Goal: Browse casually

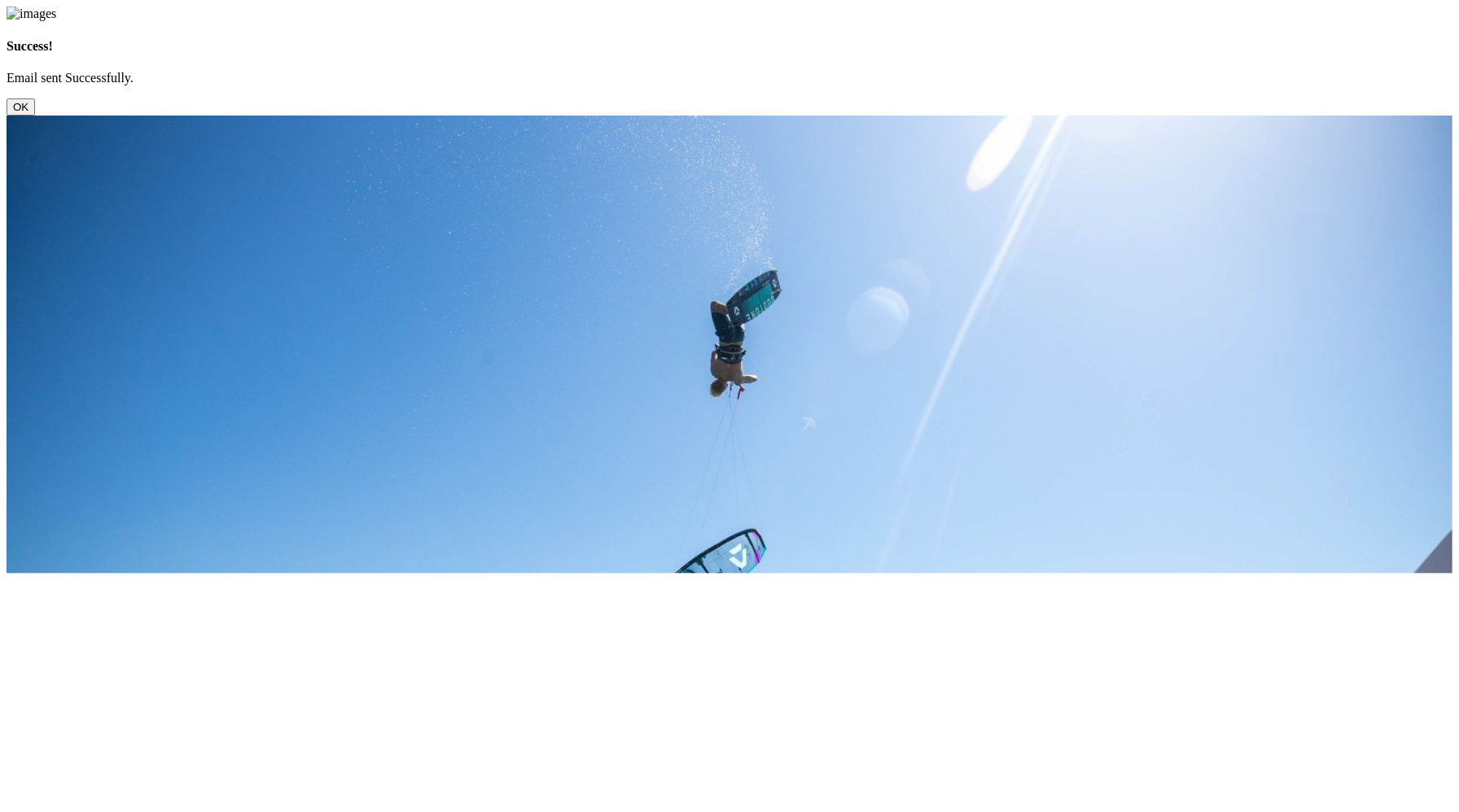
scroll to position [1177, 0]
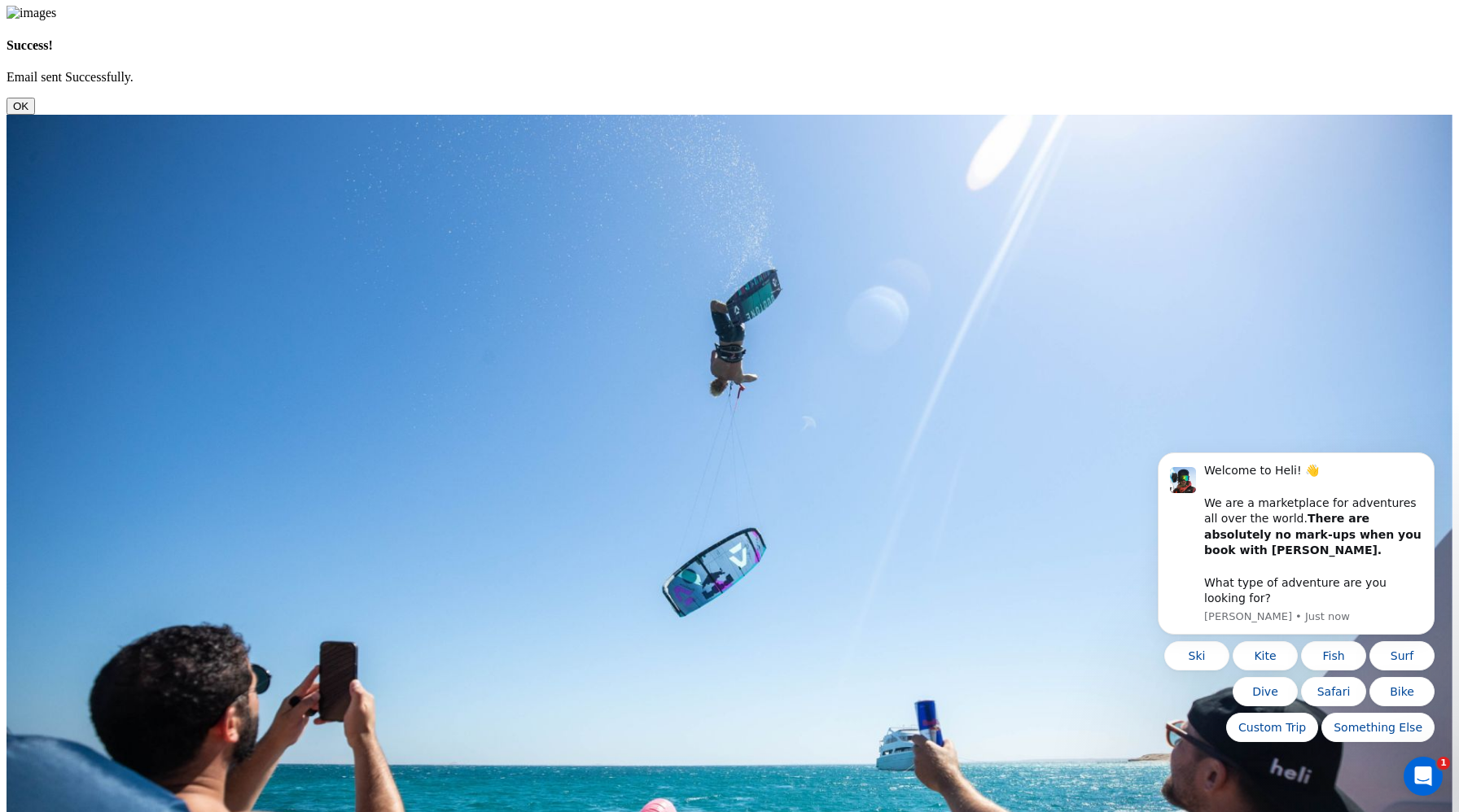
scroll to position [0, 0]
